Goal: Information Seeking & Learning: Learn about a topic

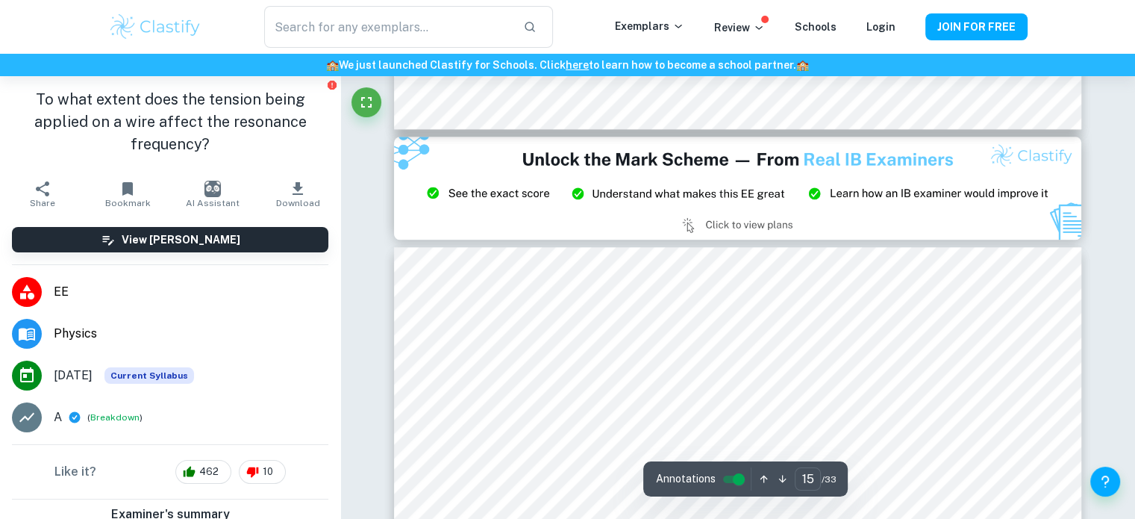
scroll to position [12661, 0]
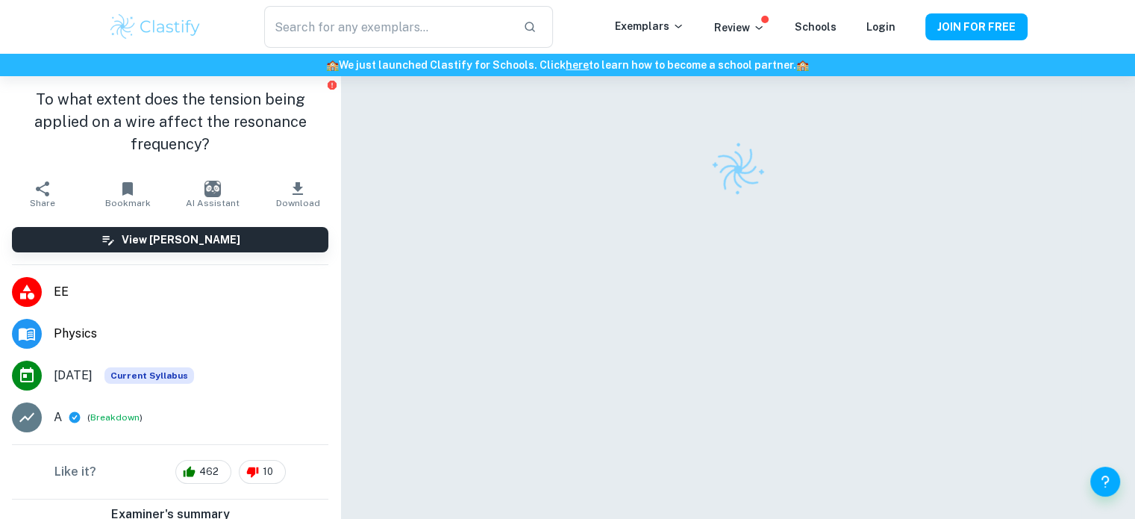
click at [430, 203] on div at bounding box center [738, 319] width 688 height 487
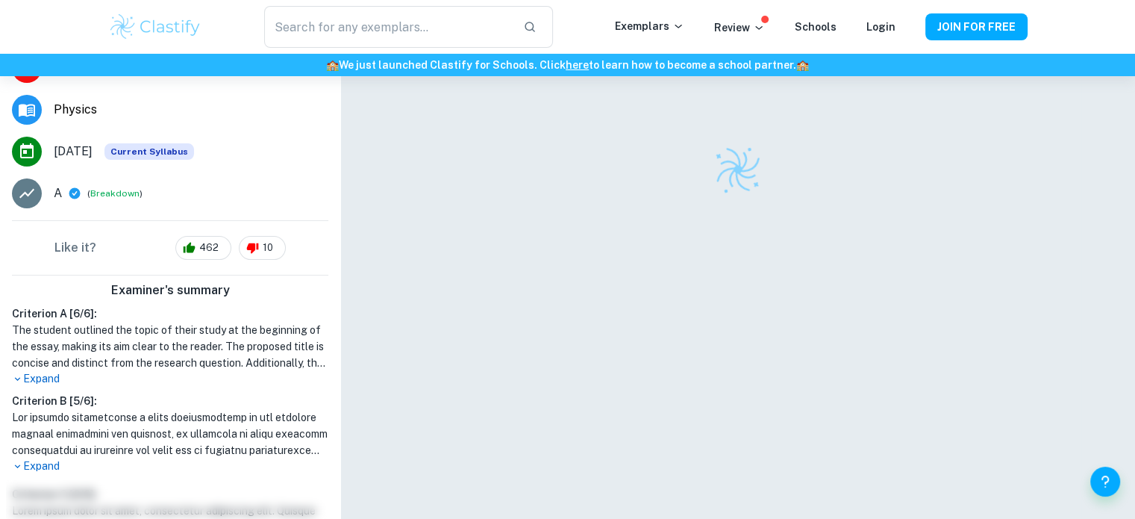
scroll to position [373, 0]
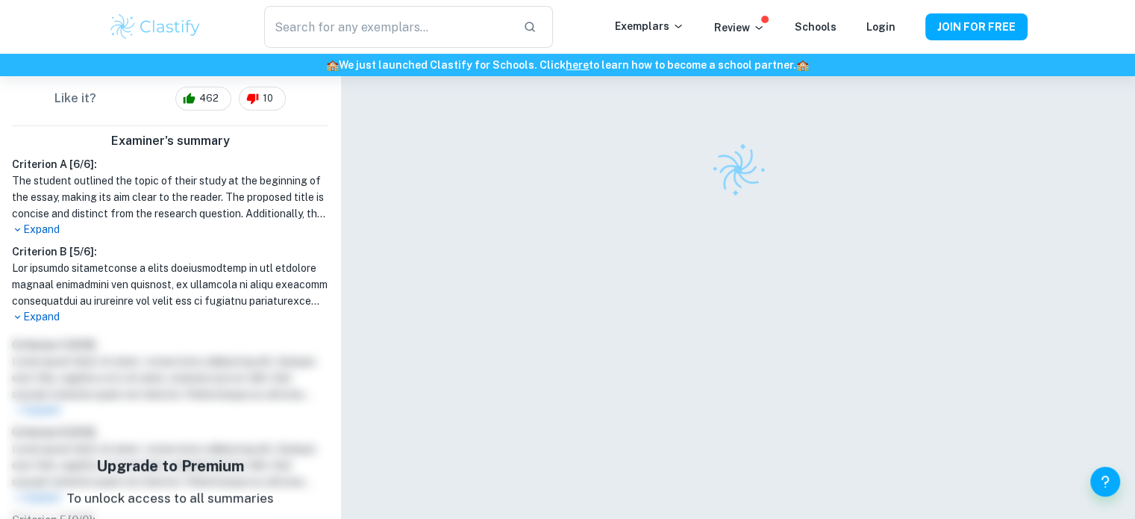
click at [51, 235] on p "Expand" at bounding box center [170, 230] width 316 height 16
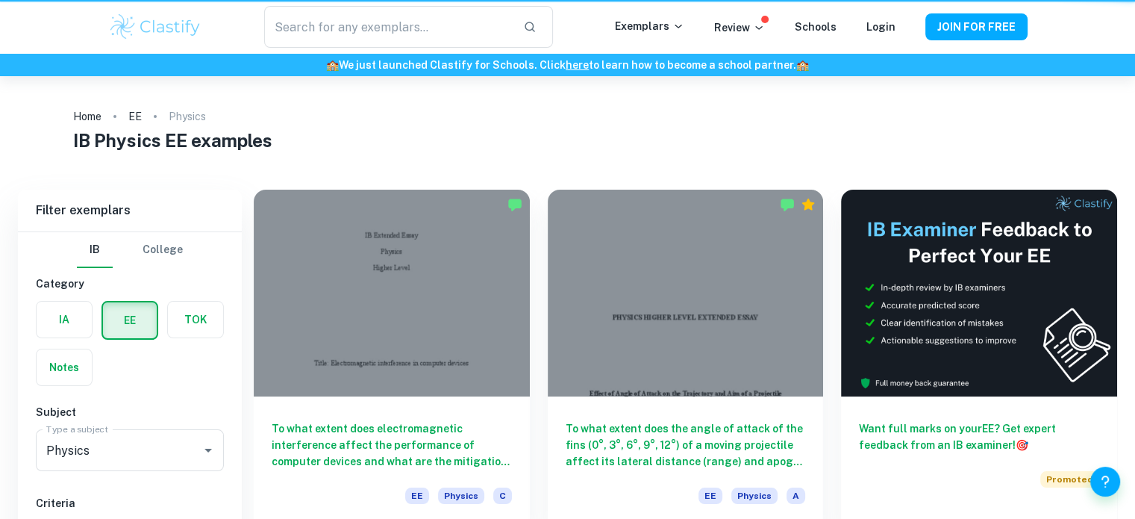
scroll to position [149, 0]
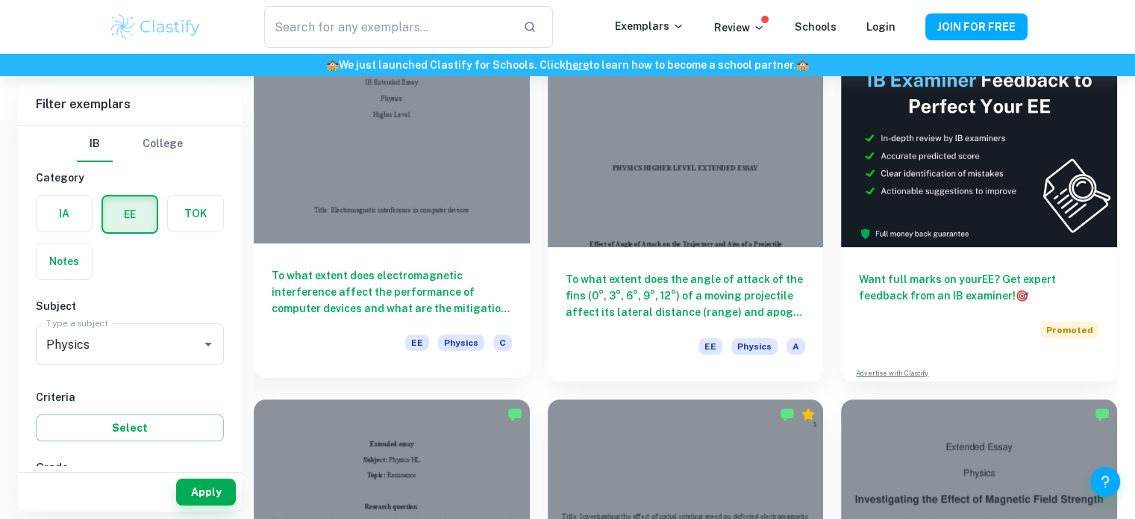
click at [436, 185] on div at bounding box center [392, 140] width 276 height 207
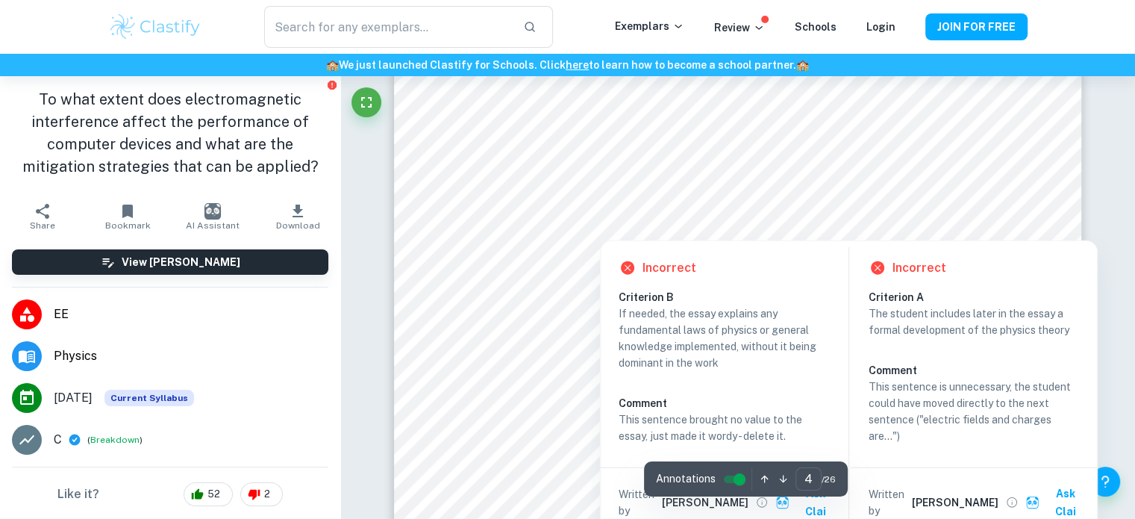
scroll to position [3732, 0]
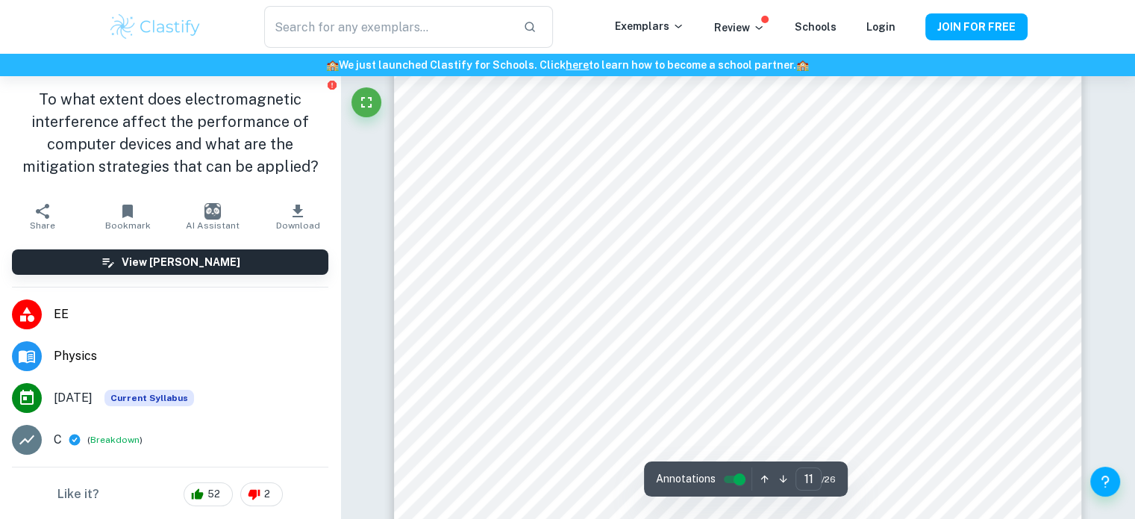
type input "12"
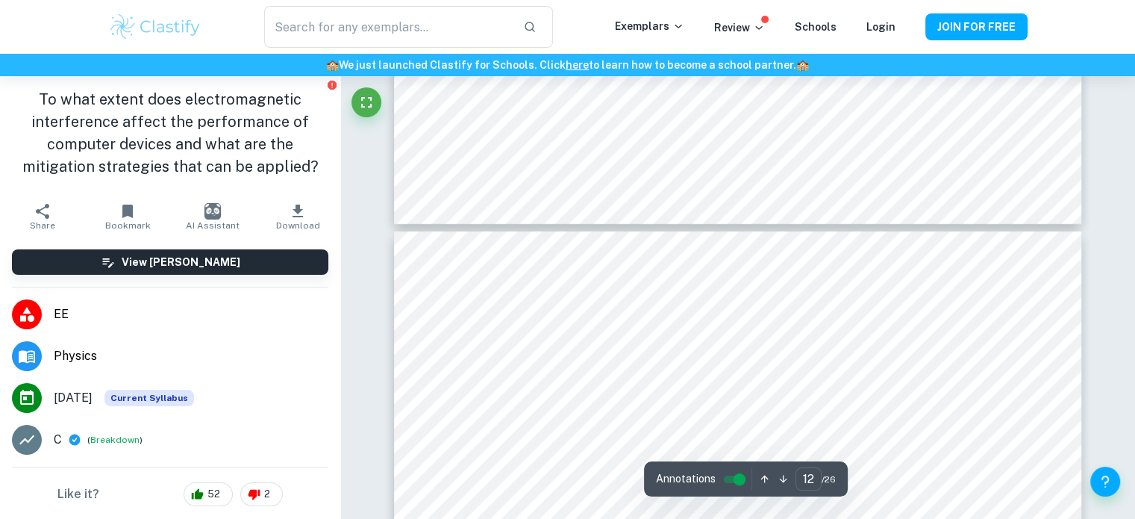
scroll to position [11419, 0]
